Goal: Task Accomplishment & Management: Manage account settings

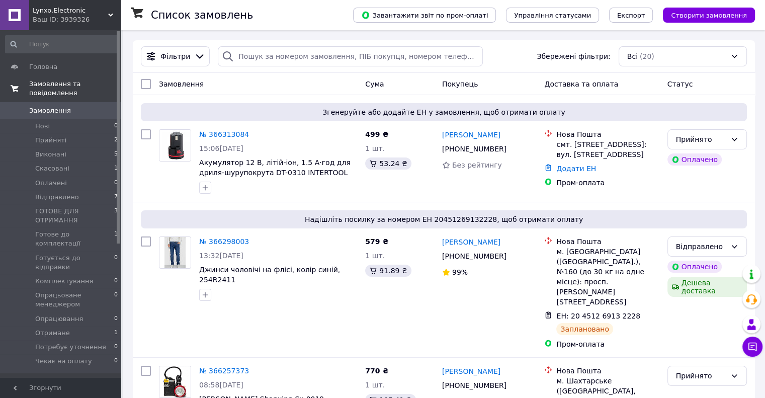
click at [48, 84] on span "Замовлення та повідомлення" at bounding box center [74, 88] width 91 height 18
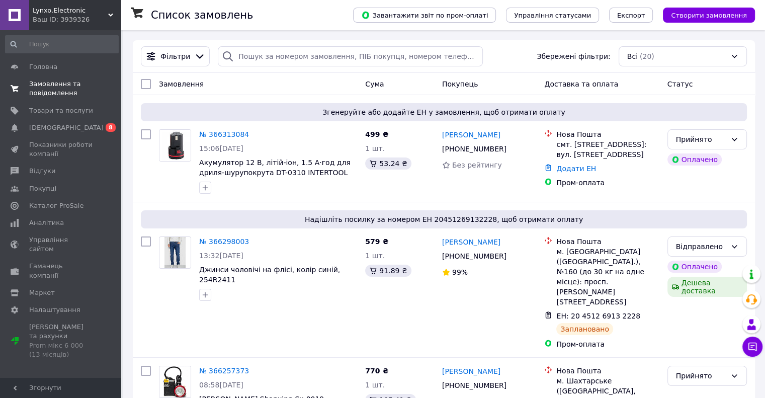
click at [48, 88] on span "Замовлення та повідомлення" at bounding box center [61, 88] width 64 height 18
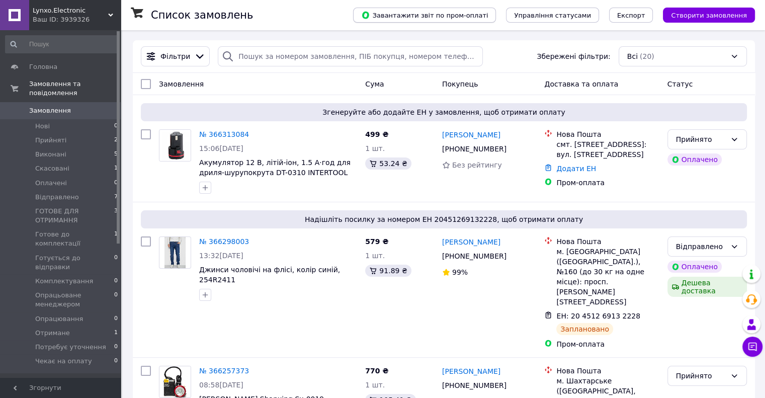
click at [437, 17] on span "Завантажити звіт по пром-оплаті" at bounding box center [424, 15] width 127 height 9
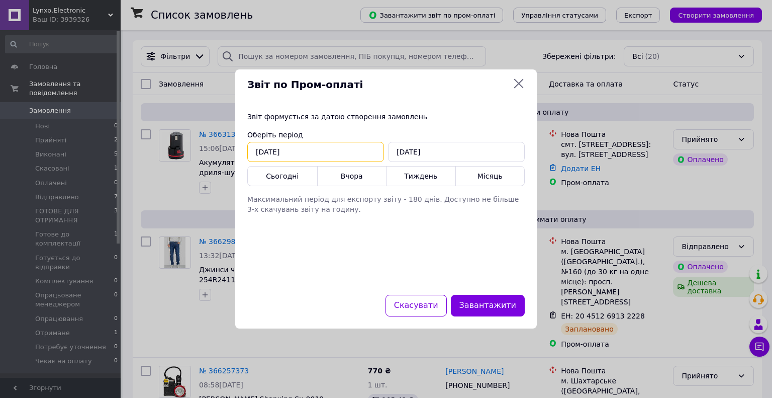
click at [306, 150] on input "12.10.2025" at bounding box center [315, 152] width 137 height 20
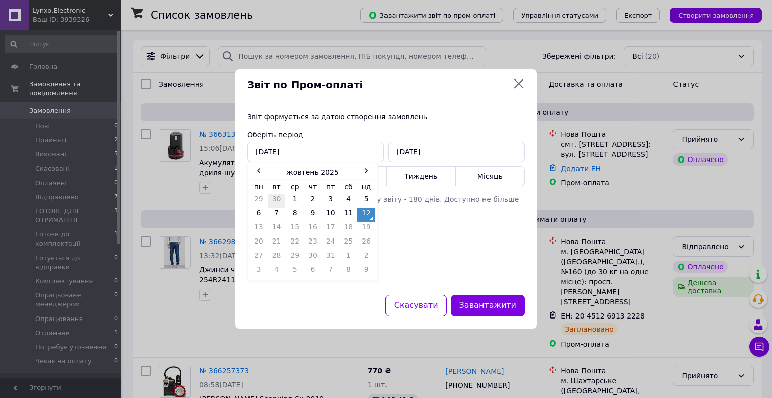
click at [273, 197] on td "30" at bounding box center [277, 201] width 18 height 14
type input "30.09.2025"
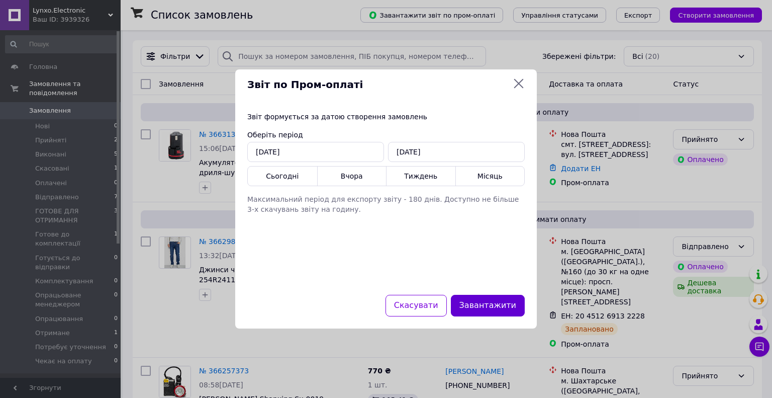
click at [495, 307] on button "Завантажити" at bounding box center [488, 306] width 74 height 22
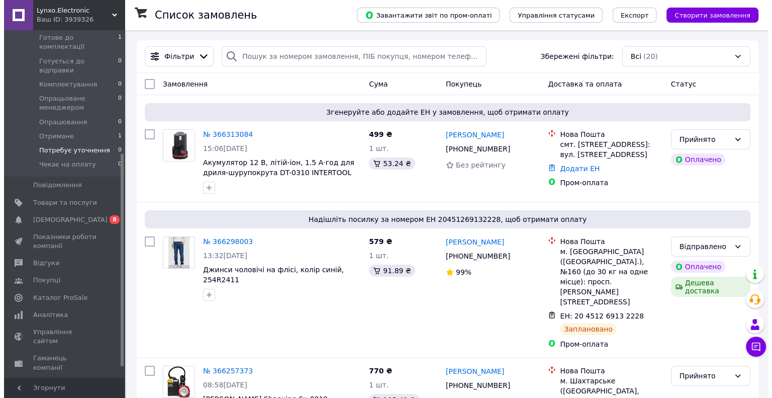
scroll to position [201, 0]
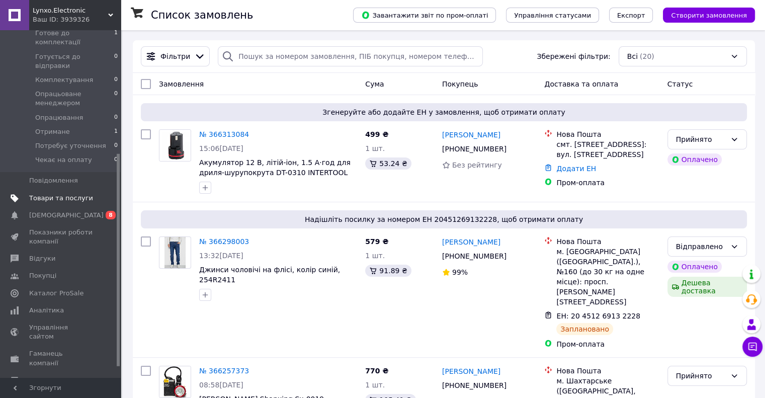
click at [42, 194] on span "Товари та послуги" at bounding box center [61, 198] width 64 height 9
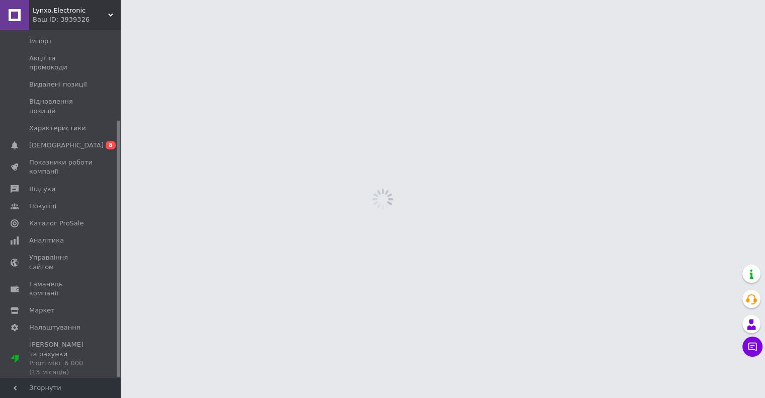
scroll to position [121, 0]
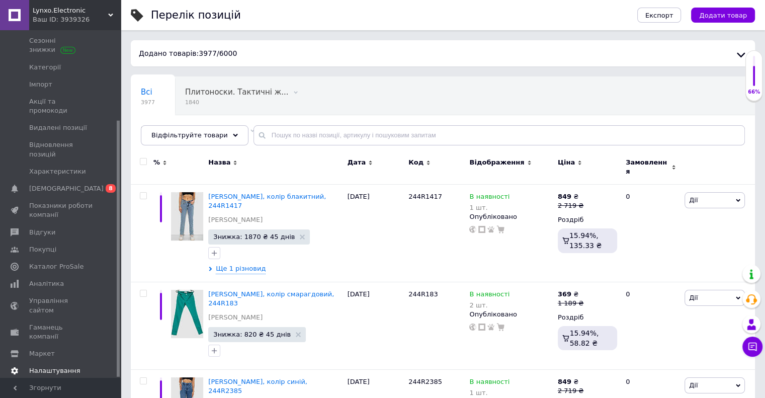
click at [60, 366] on span "Налаштування" at bounding box center [54, 370] width 51 height 9
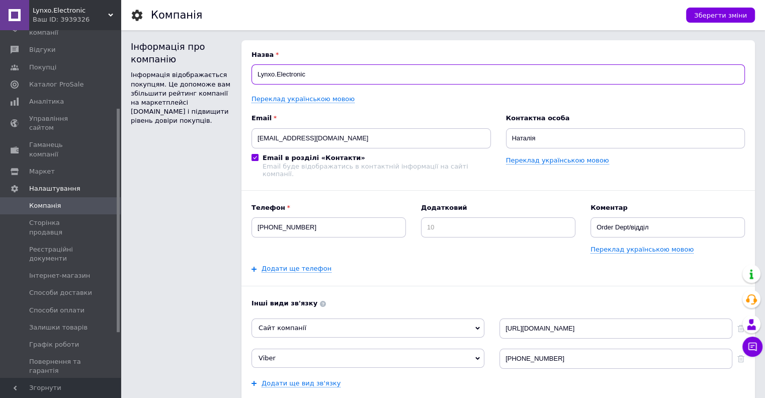
click at [316, 78] on input "Lynxo.Electronic" at bounding box center [497, 74] width 493 height 20
type input "Lynxo"
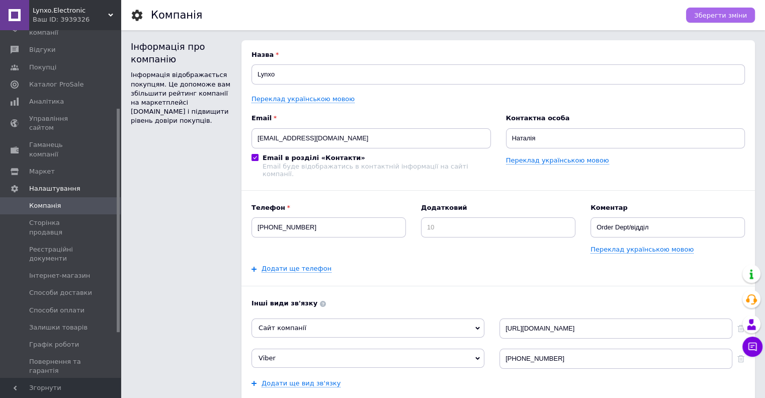
click at [704, 12] on span "Зберегти зміни" at bounding box center [720, 16] width 53 height 8
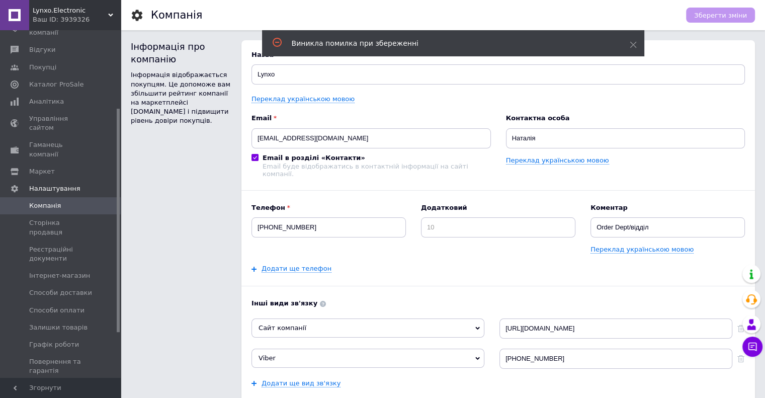
click at [704, 11] on div "Зберегти зміни" at bounding box center [720, 15] width 69 height 15
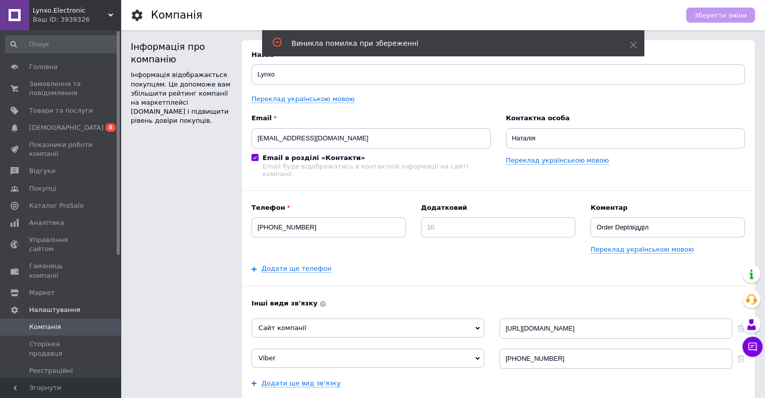
click at [110, 16] on icon at bounding box center [110, 15] width 5 height 5
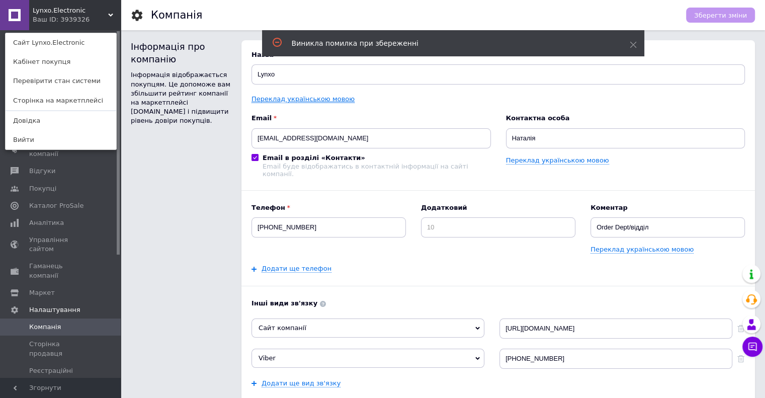
click at [306, 99] on link "Переклад українською мовою" at bounding box center [302, 99] width 103 height 8
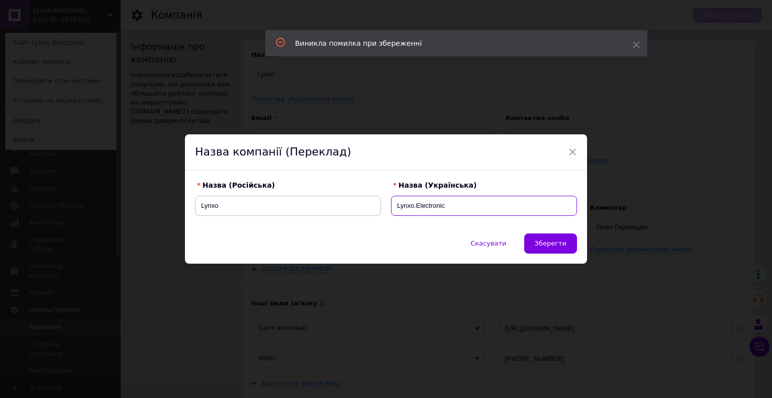
click at [451, 208] on input "Lynxo.Electronic" at bounding box center [484, 206] width 186 height 20
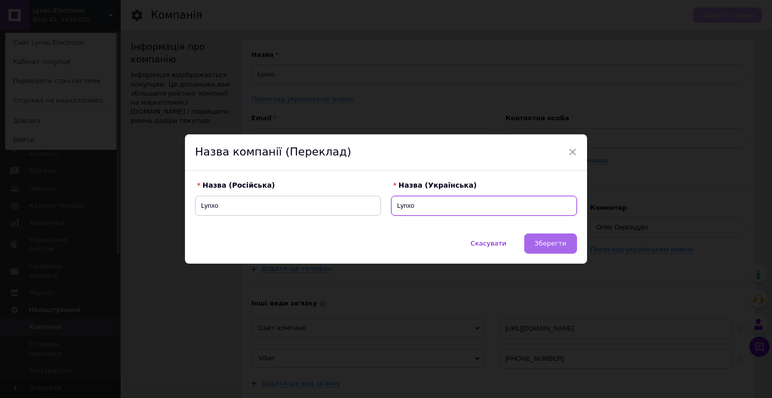
type input "Lynxo"
click at [546, 245] on span "Зберегти" at bounding box center [551, 243] width 32 height 8
